Goal: Task Accomplishment & Management: Use online tool/utility

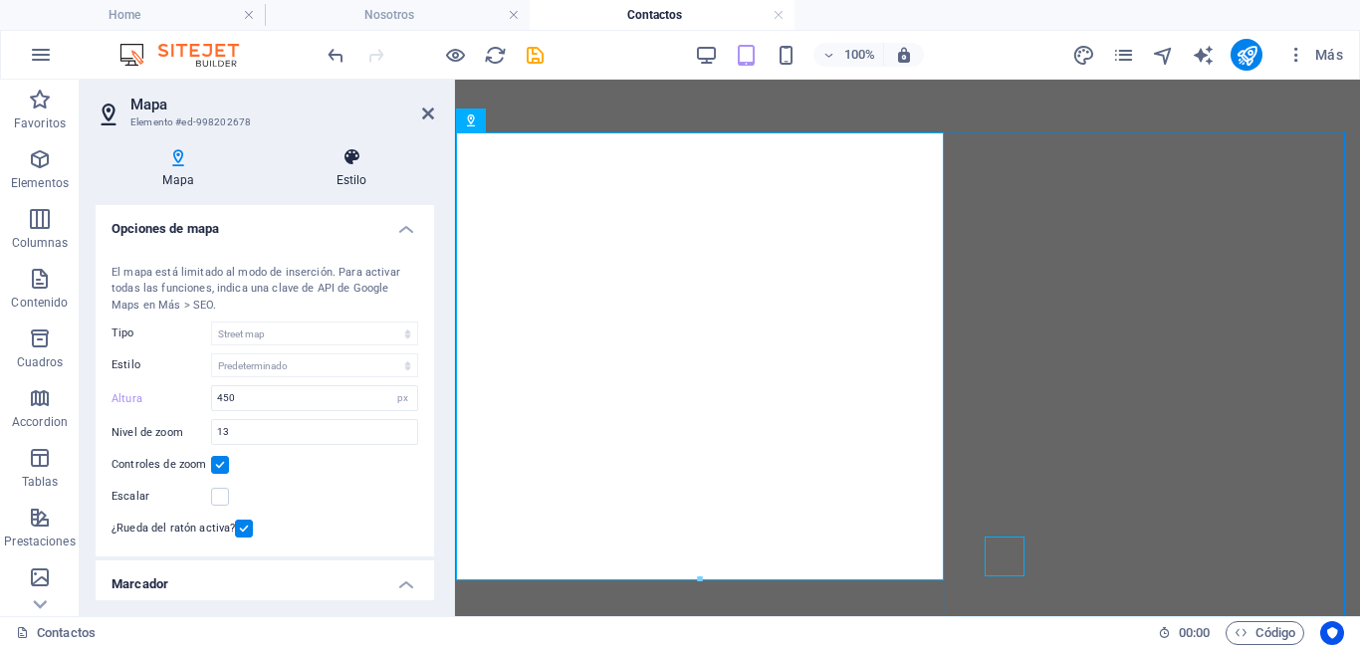
click at [360, 169] on h4 "Estilo" at bounding box center [351, 168] width 165 height 42
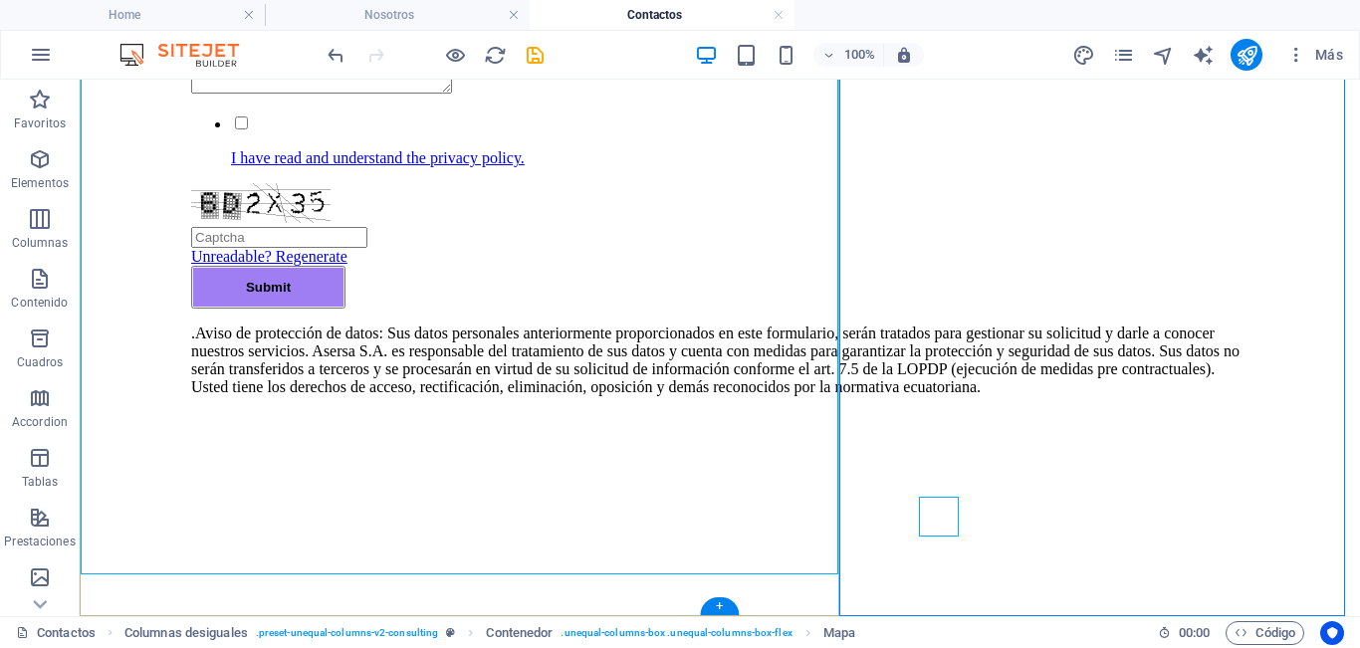
scroll to position [1480, 0]
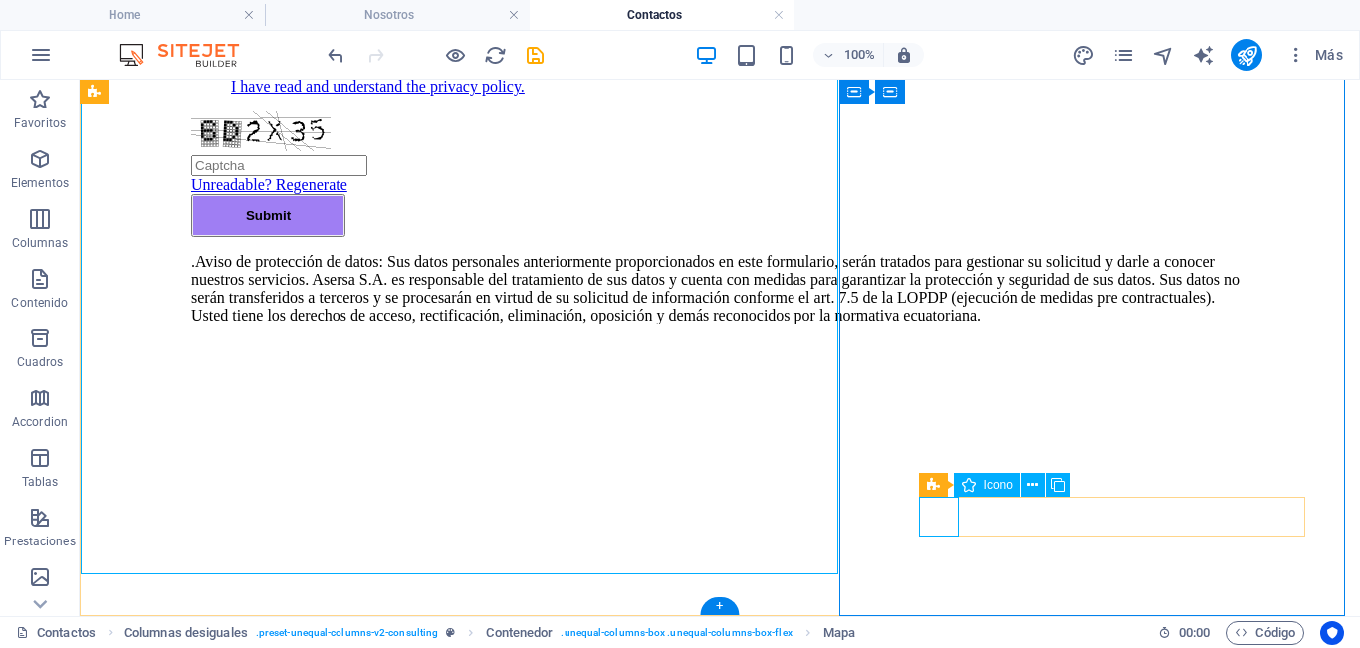
select select "xMidYMid"
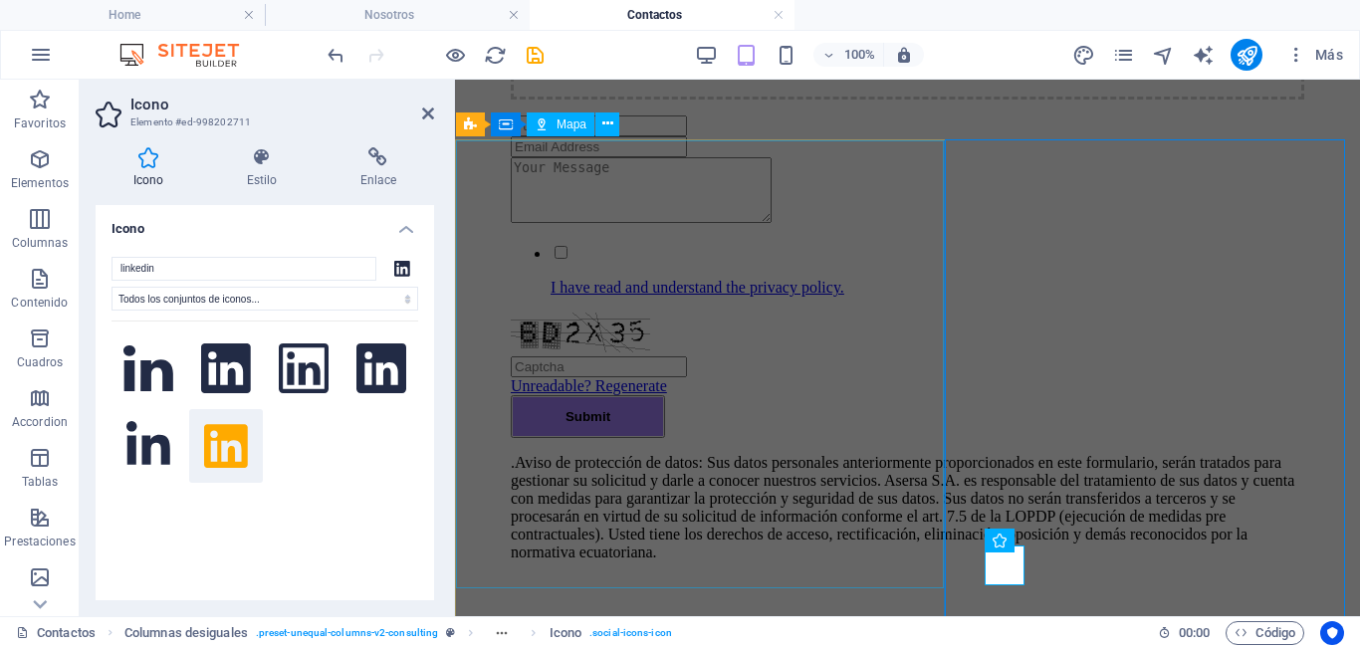
scroll to position [1107, 0]
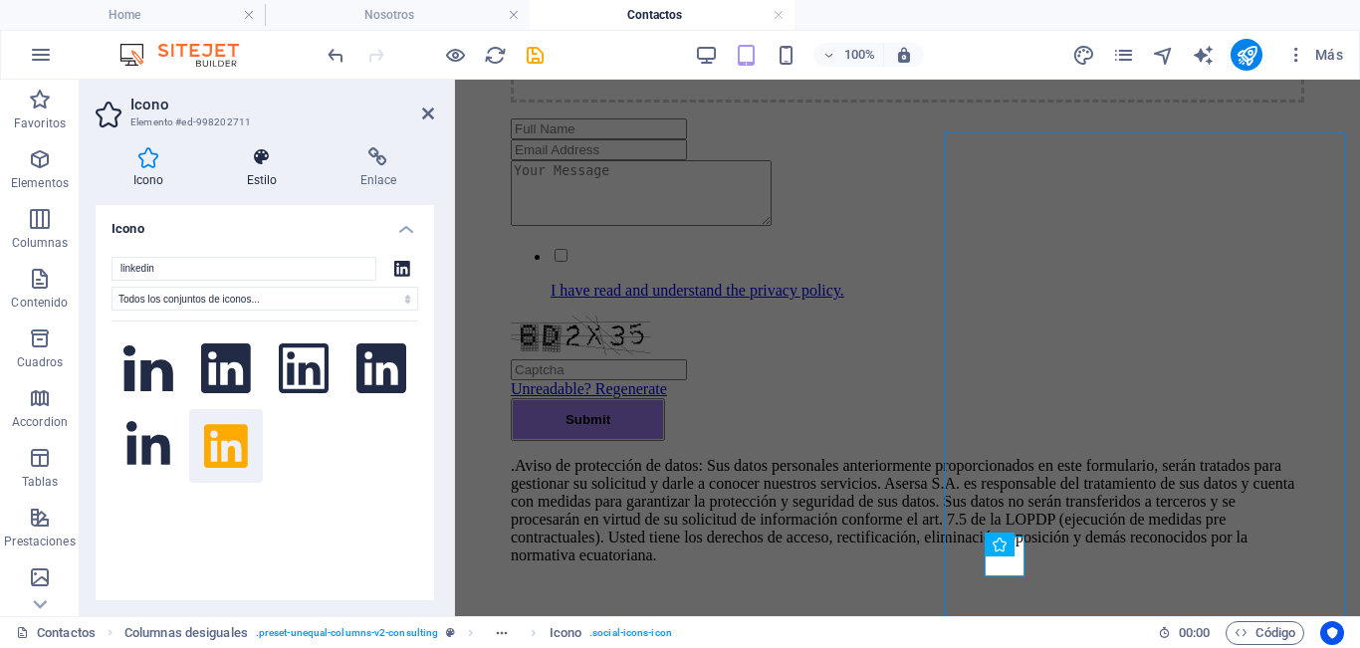
click at [272, 163] on icon at bounding box center [262, 157] width 106 height 20
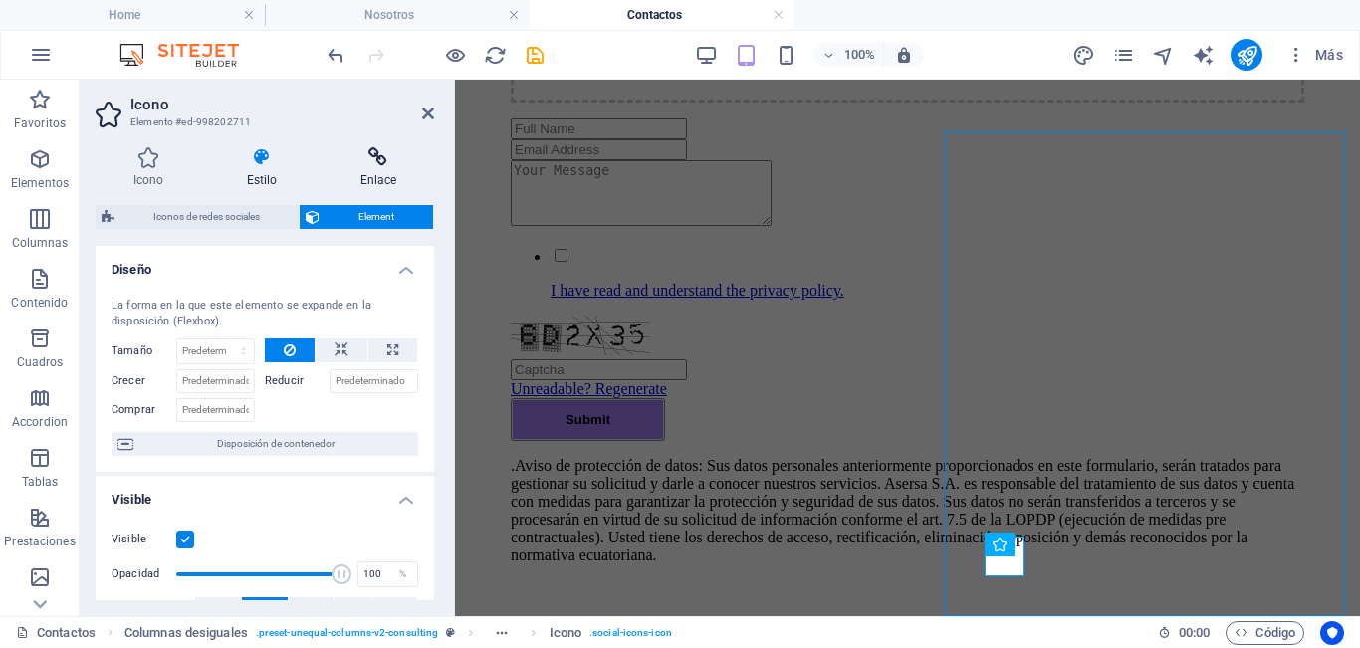
click at [386, 177] on h4 "Enlace" at bounding box center [379, 168] width 112 height 42
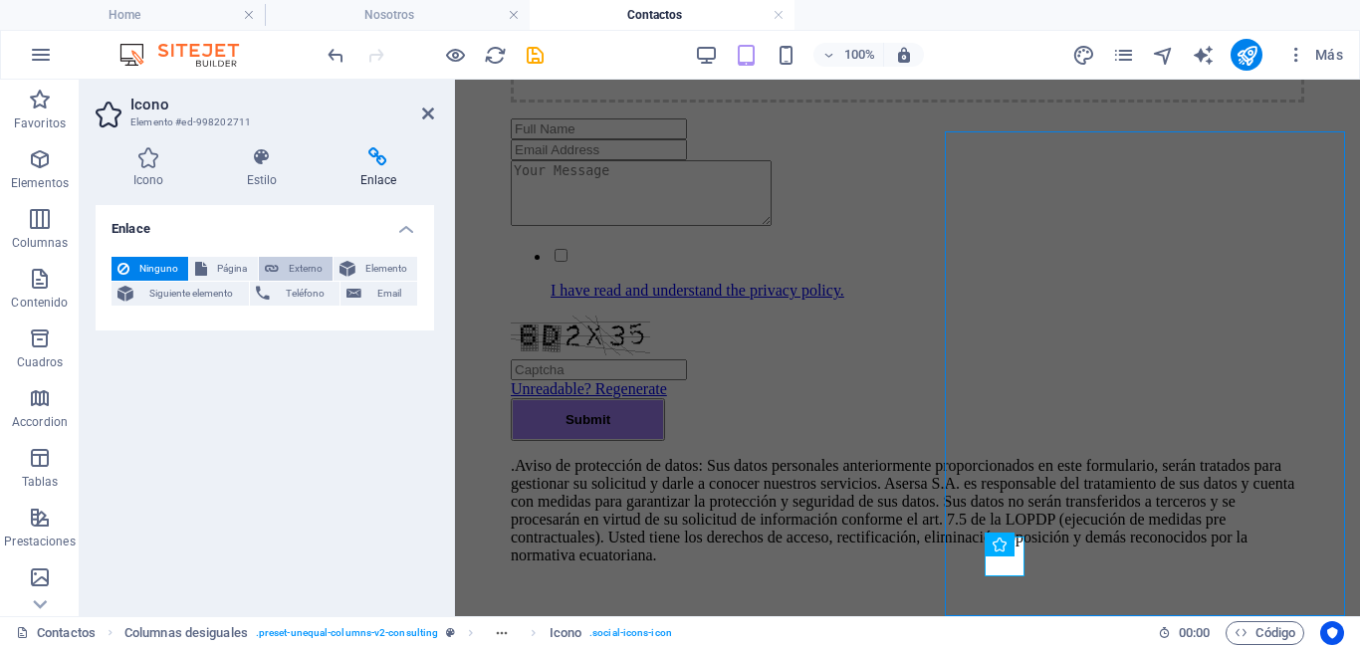
click at [296, 267] on span "Externo" at bounding box center [306, 269] width 42 height 24
select select "blank"
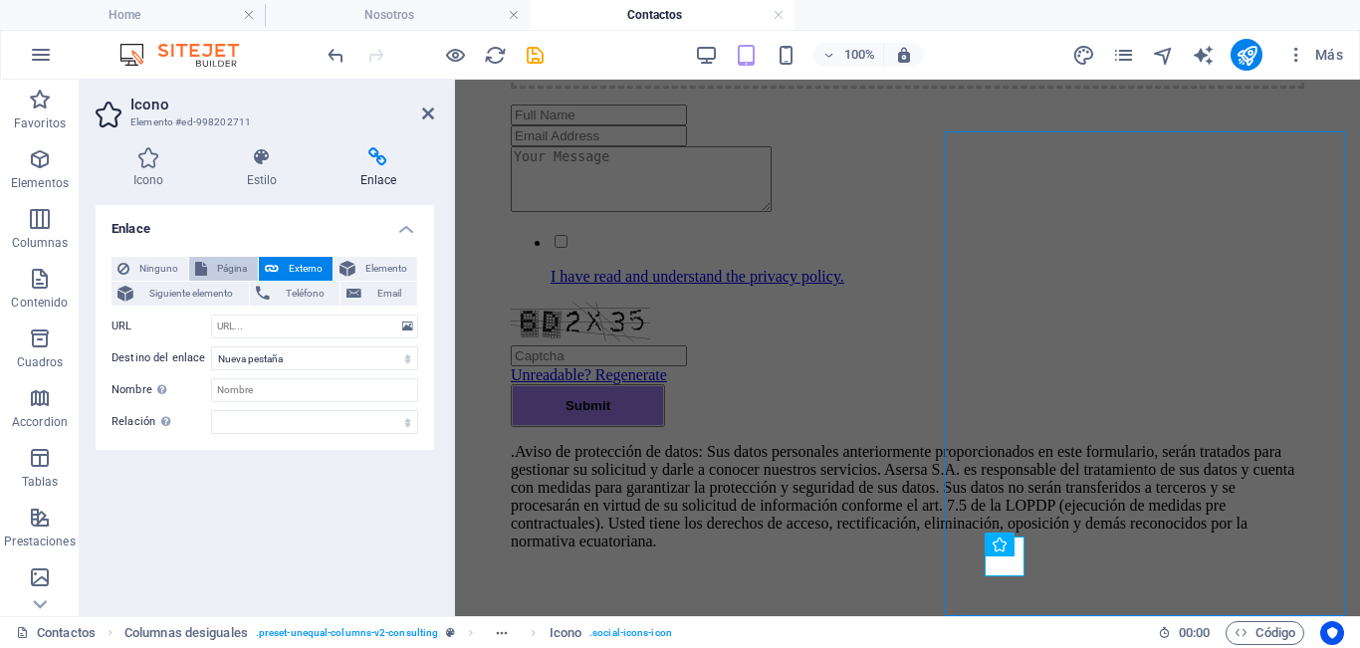
click at [235, 267] on span "Página" at bounding box center [232, 269] width 38 height 24
select select
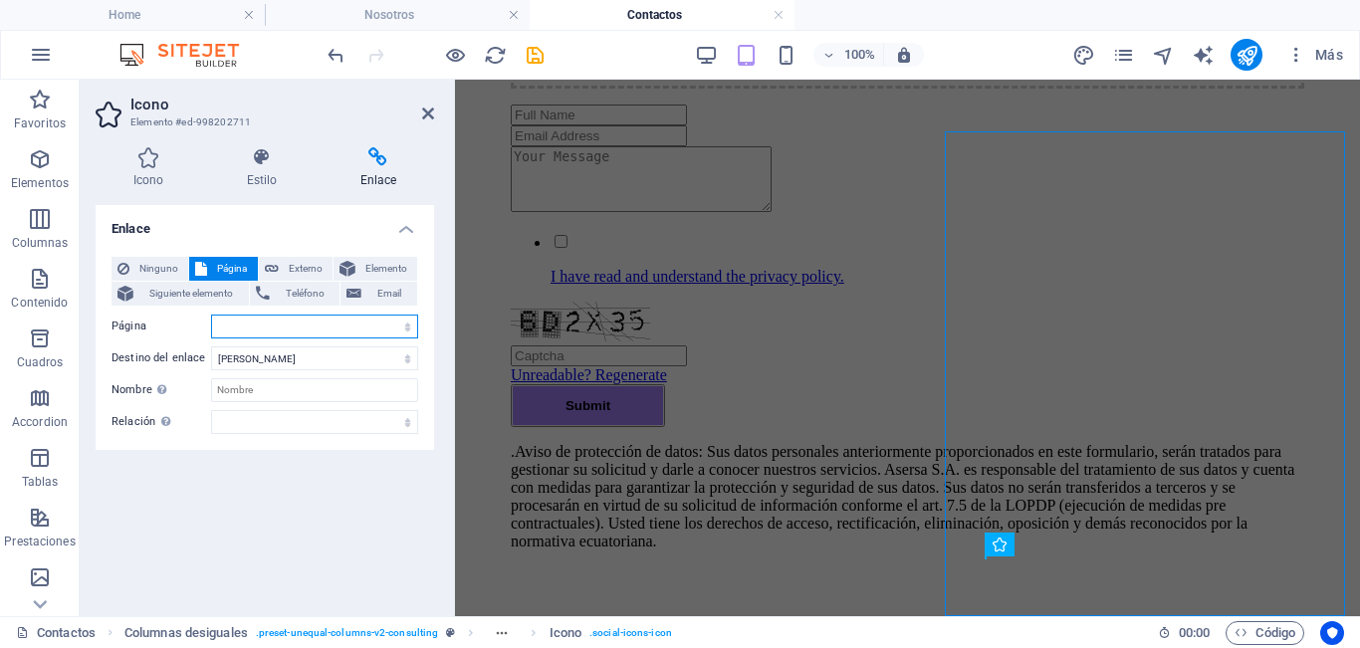
drag, startPoint x: 265, startPoint y: 315, endPoint x: 239, endPoint y: 330, distance: 29.9
click at [239, 330] on select "Home Nosotros Soluciones Corporativas Soluciones Individuales Herramientas Cont…" at bounding box center [314, 327] width 207 height 24
click at [242, 329] on select "Home Nosotros Soluciones Corporativas Soluciones Individuales Herramientas Cont…" at bounding box center [314, 327] width 207 height 24
click at [256, 315] on select "Home Nosotros Soluciones Corporativas Soluciones Individuales Herramientas Cont…" at bounding box center [314, 327] width 207 height 24
click at [258, 323] on select "Home Nosotros Soluciones Corporativas Soluciones Individuales Herramientas Cont…" at bounding box center [314, 327] width 207 height 24
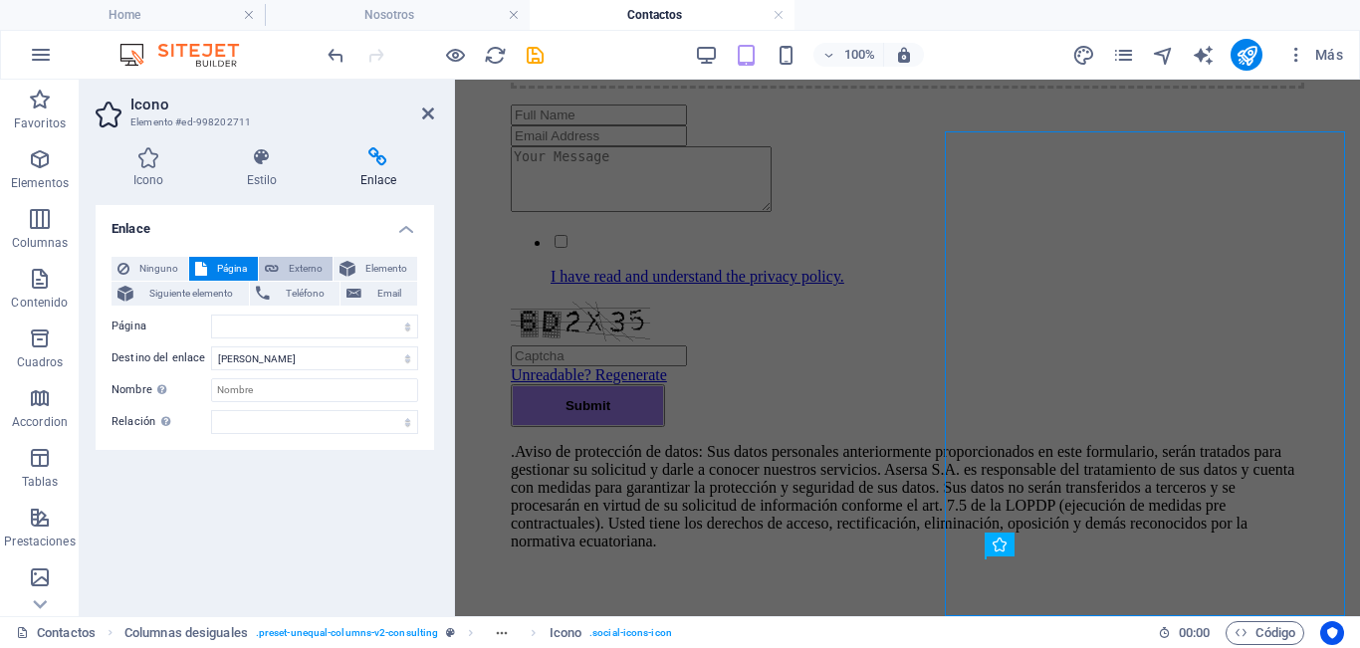
click at [300, 272] on span "Externo" at bounding box center [306, 269] width 42 height 24
select select "blank"
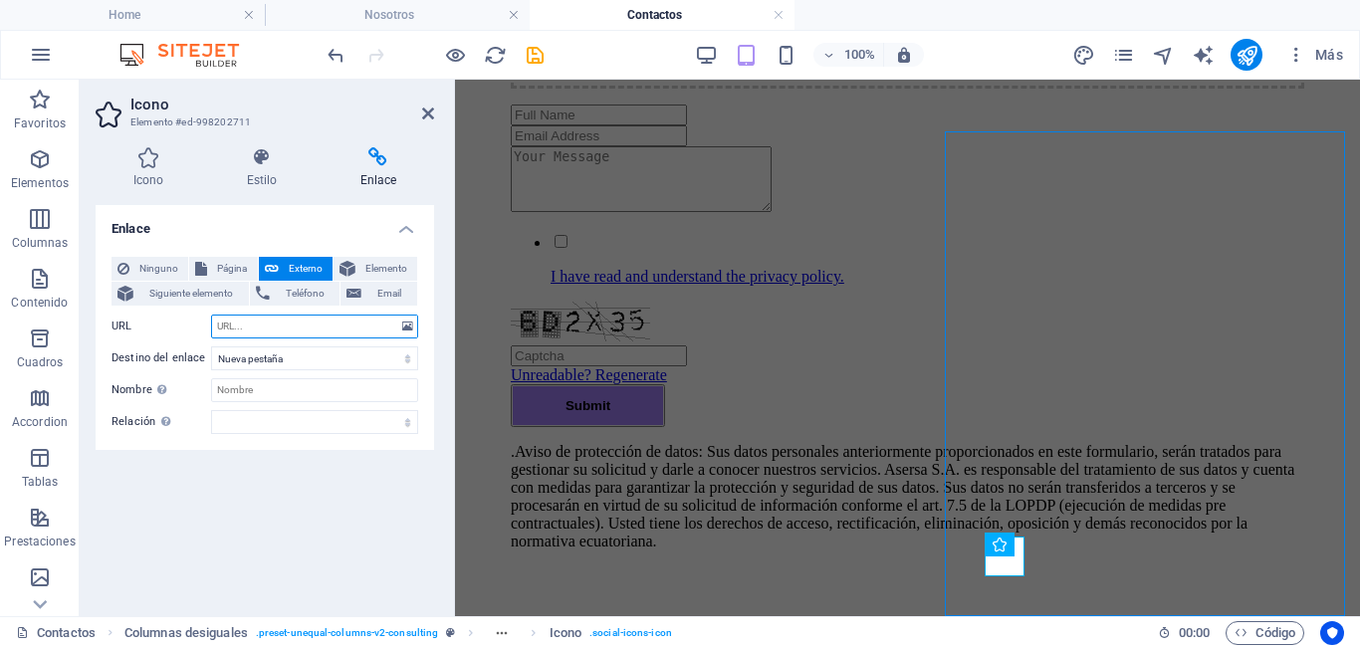
paste input "[URL][DOMAIN_NAME]"
type input "[URL][DOMAIN_NAME]"
click at [429, 116] on icon at bounding box center [428, 114] width 12 height 16
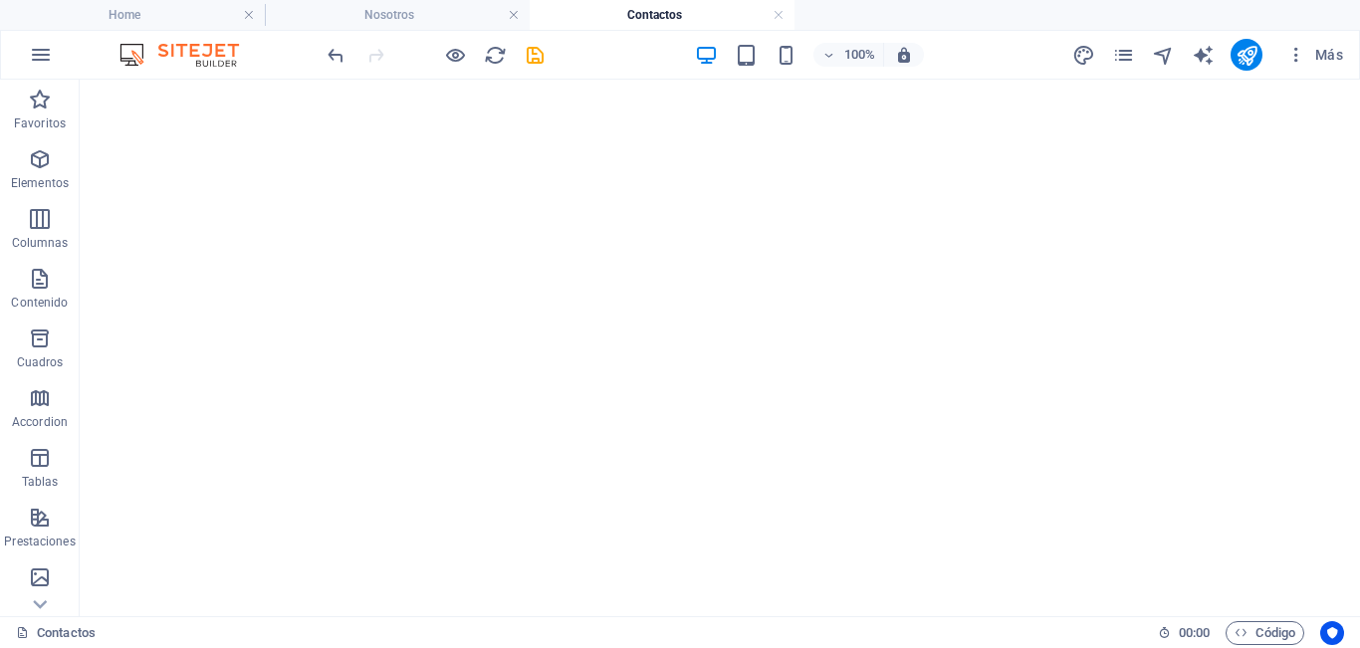
scroll to position [533, 0]
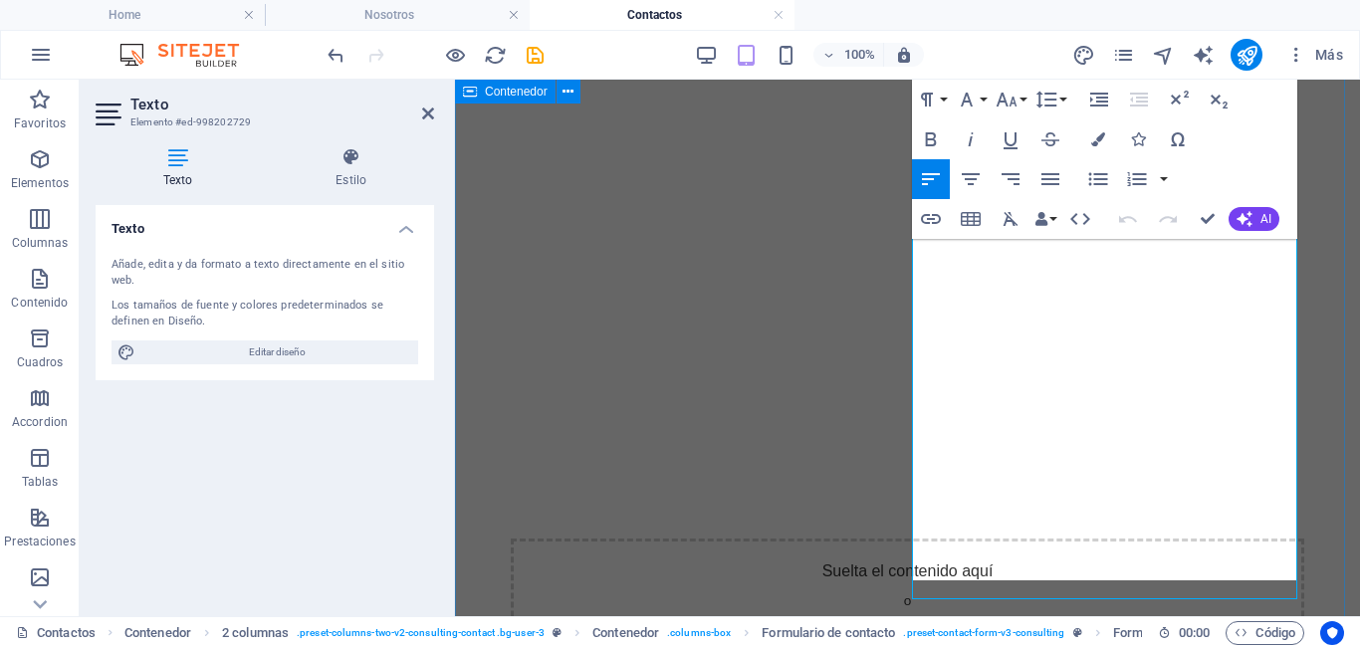
scroll to position [514, 0]
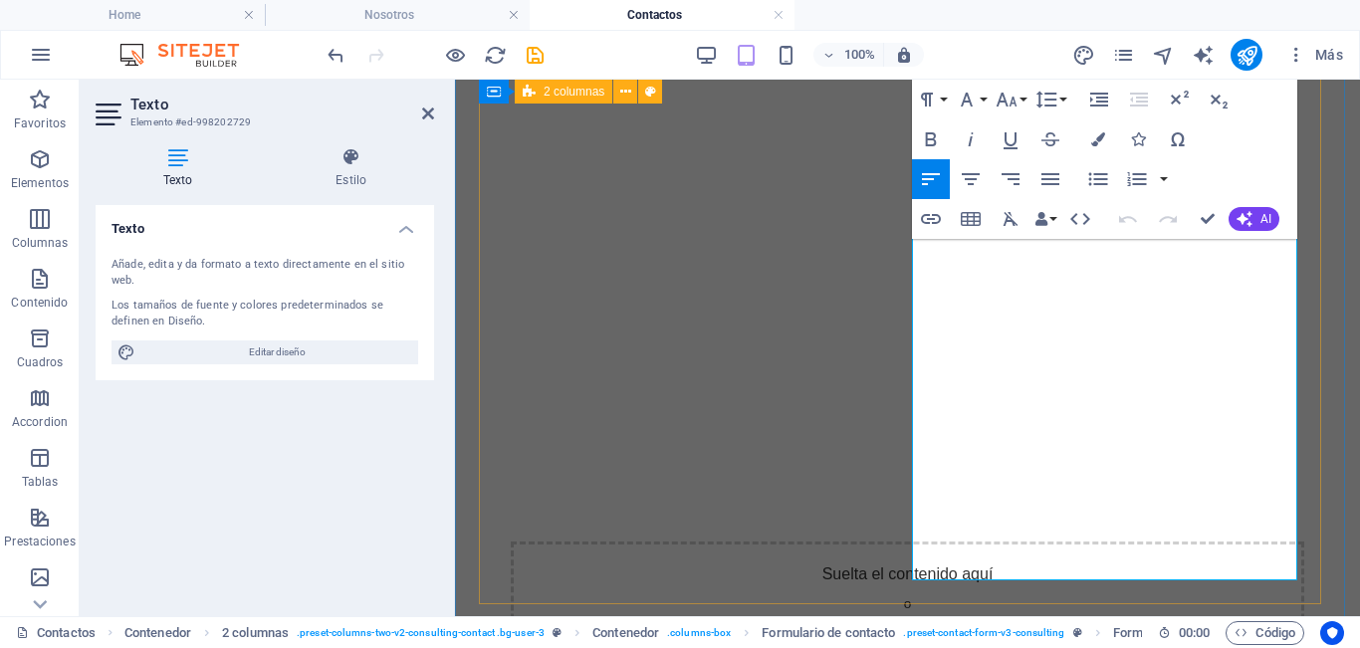
drag, startPoint x: 1079, startPoint y: 569, endPoint x: 886, endPoint y: 255, distance: 367.9
click at [886, 255] on div "Suelta el contenido aquí o Añadir elementos Pegar portapapeles I have read and …" at bounding box center [908, 448] width 842 height 1473
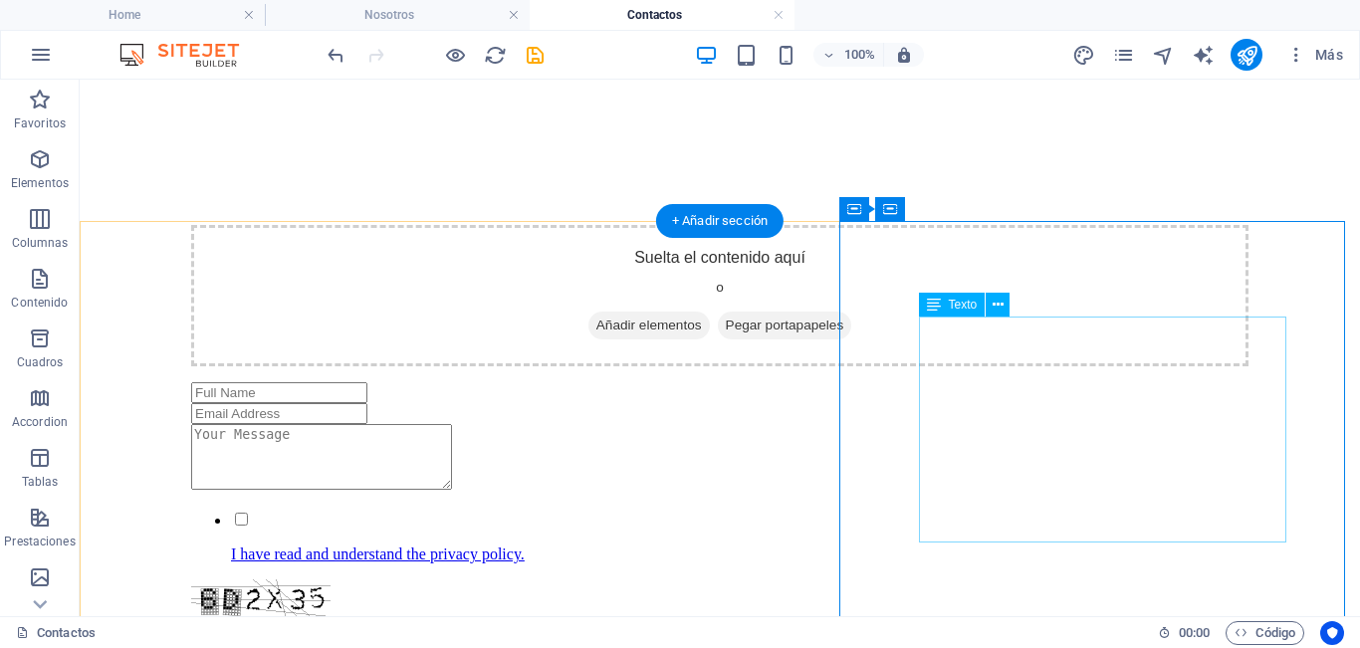
scroll to position [414, 0]
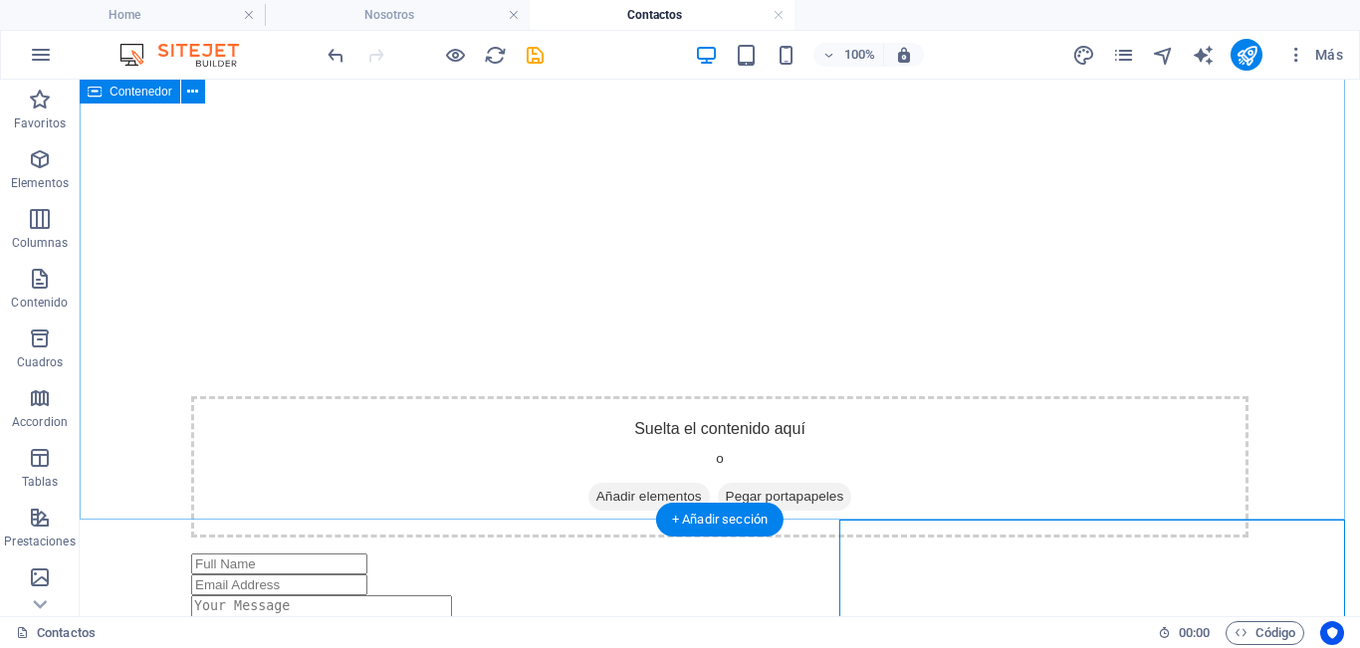
click at [703, 440] on div "Suelta el contenido aquí o Añadir elementos Pegar portapapeles I have read and …" at bounding box center [720, 430] width 1265 height 1292
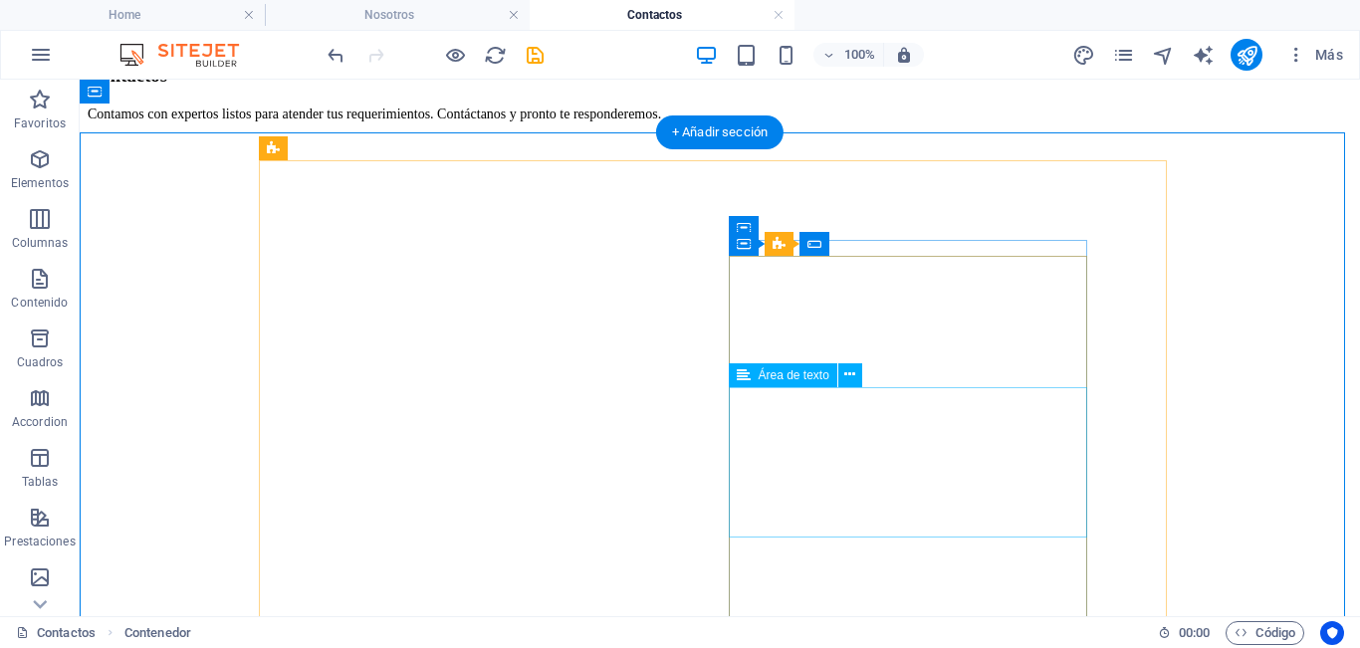
scroll to position [0, 0]
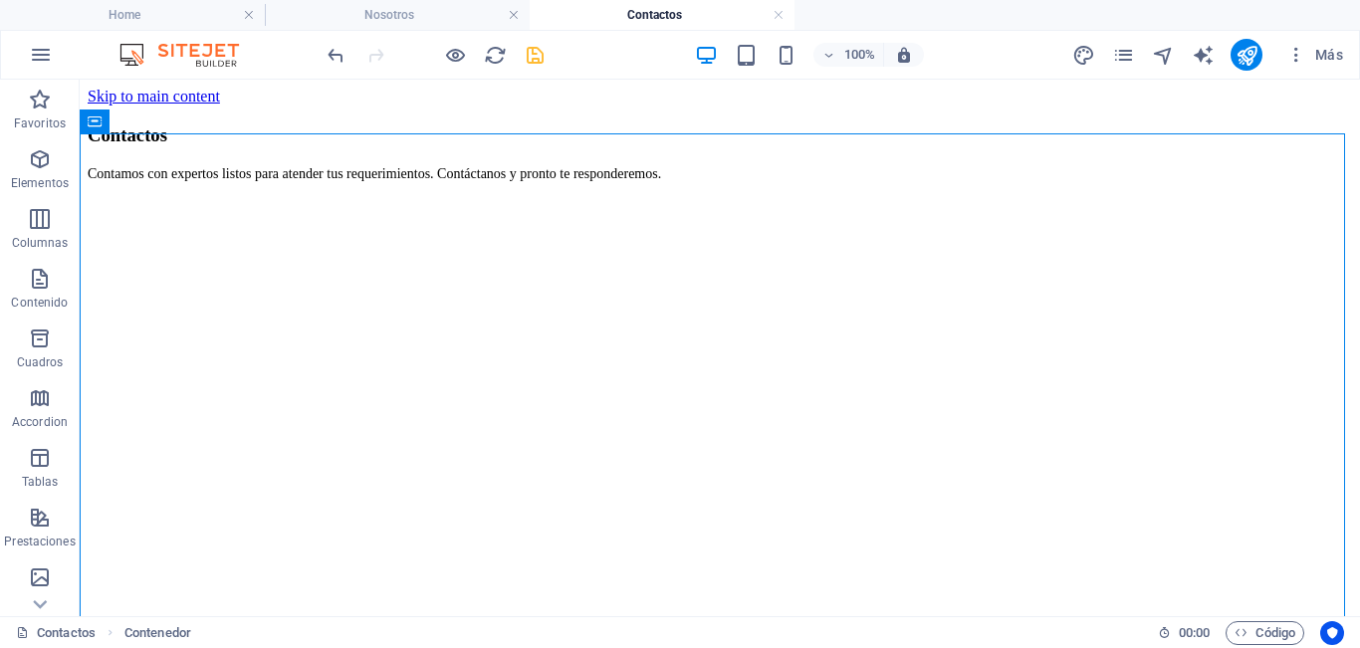
click at [531, 59] on icon "save" at bounding box center [535, 55] width 23 height 23
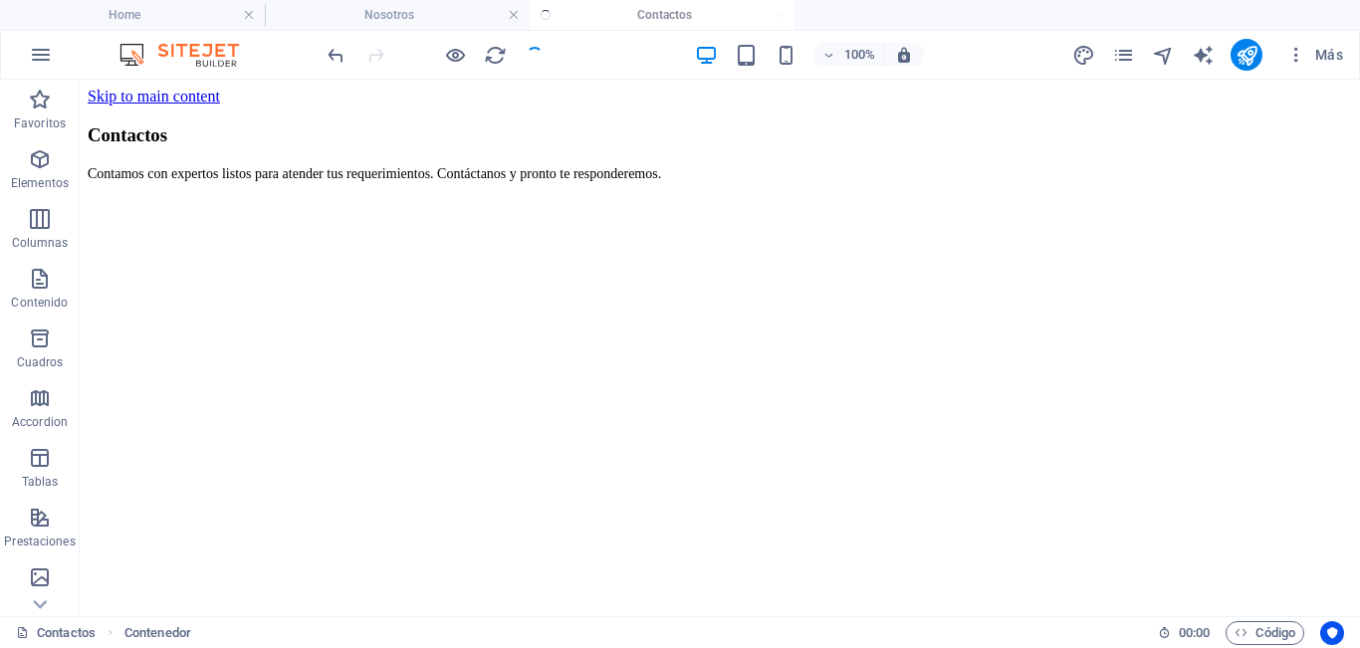
checkbox input "false"
click at [1245, 68] on button "publish" at bounding box center [1247, 55] width 32 height 32
